Goal: Navigation & Orientation: Find specific page/section

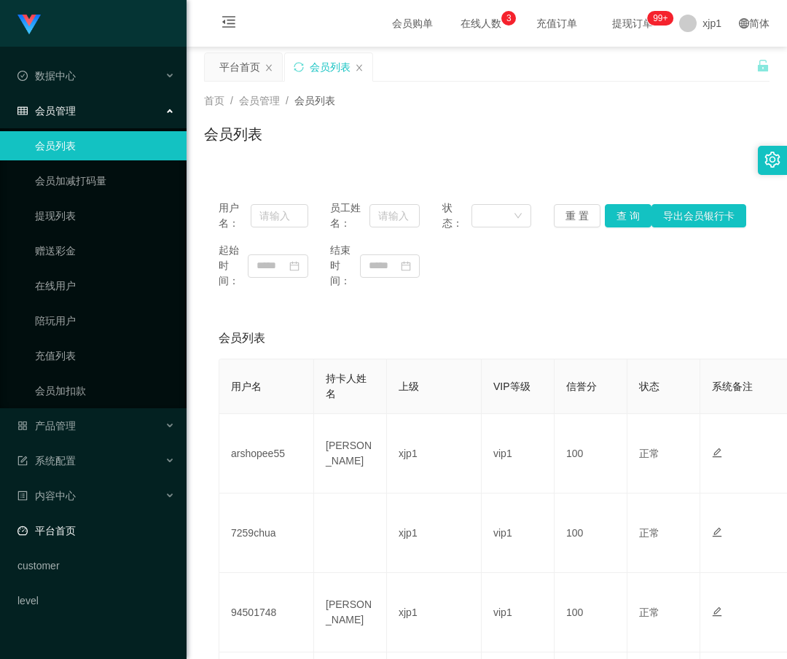
click at [106, 517] on link "平台首页" at bounding box center [95, 530] width 157 height 29
